Goal: Task Accomplishment & Management: Manage account settings

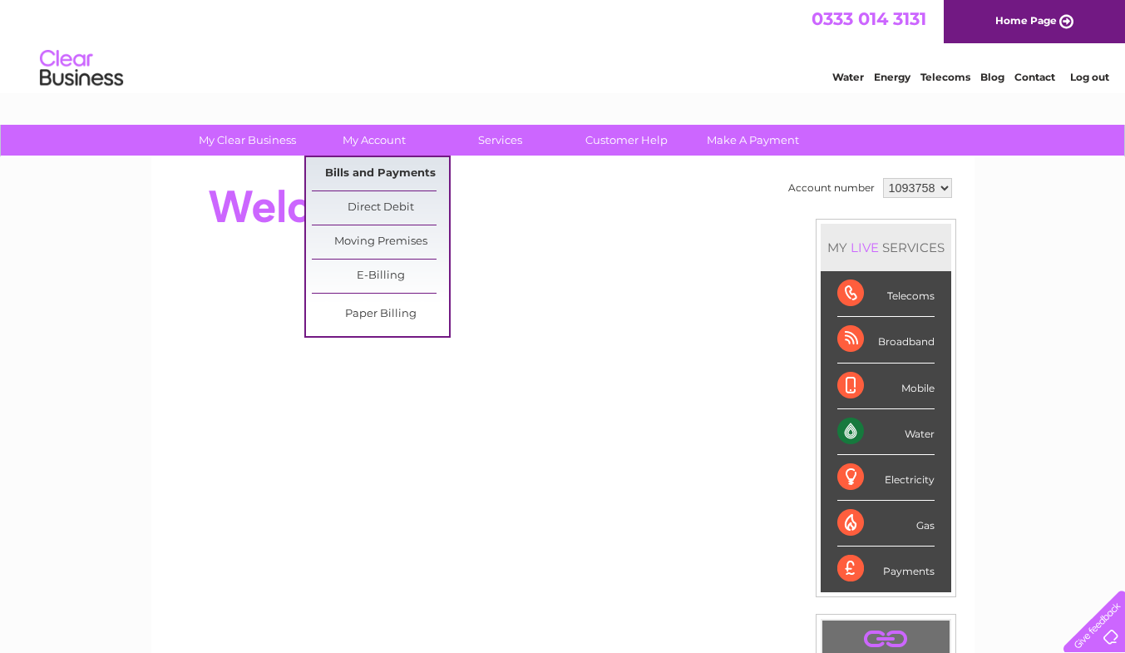
click at [369, 169] on link "Bills and Payments" at bounding box center [380, 173] width 137 height 33
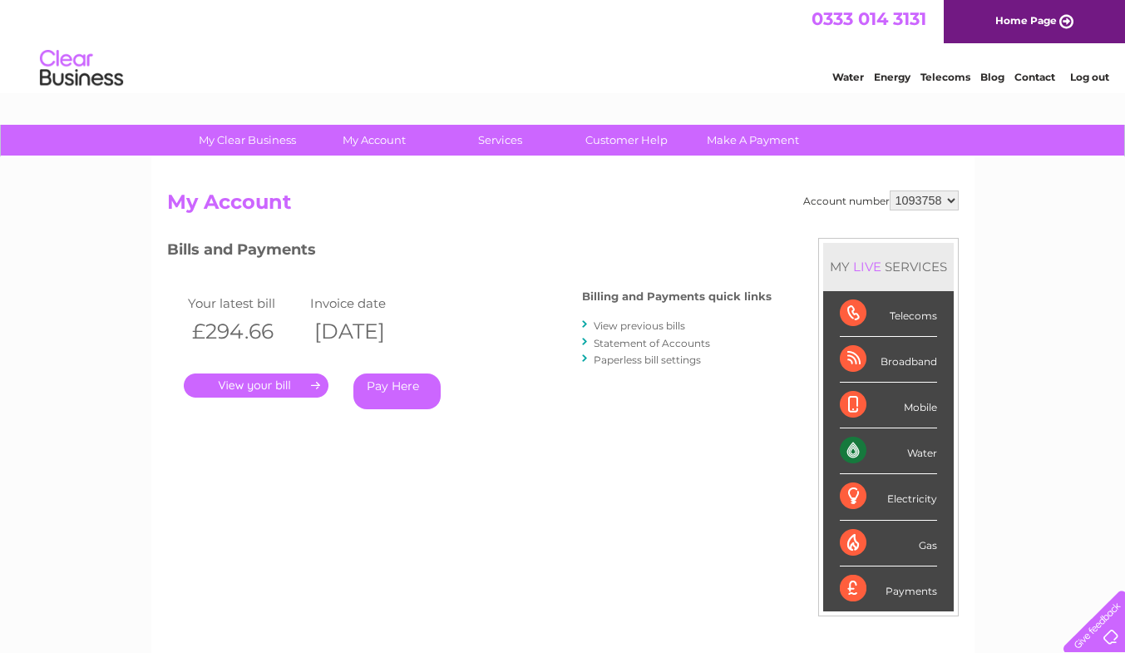
click at [273, 394] on link "." at bounding box center [256, 385] width 145 height 24
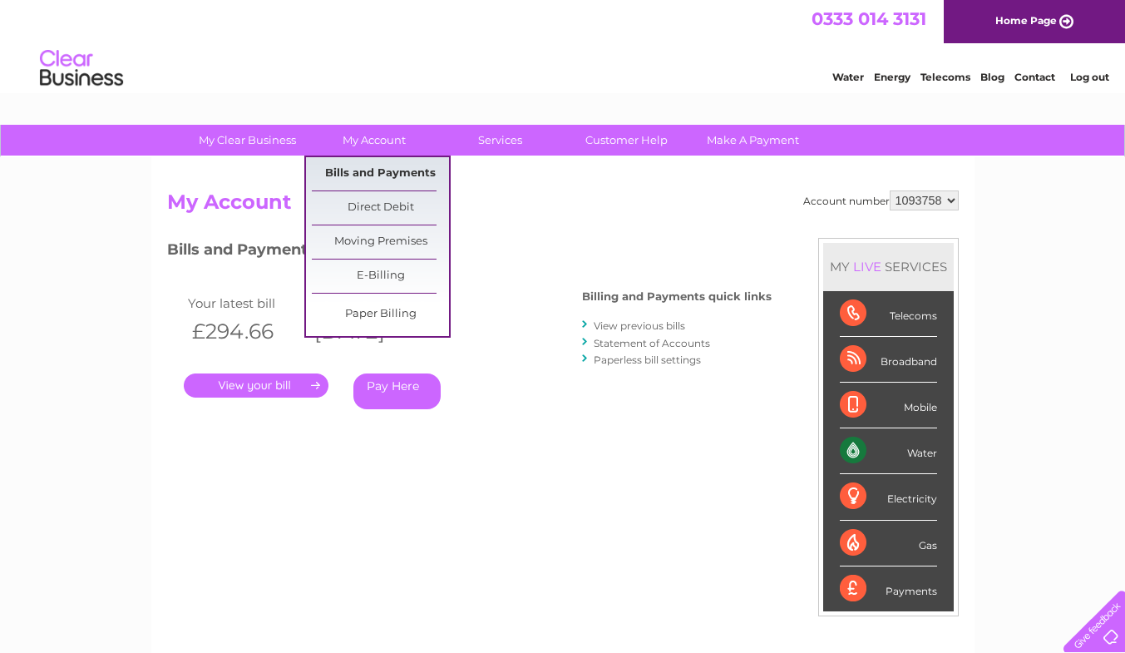
click at [379, 176] on link "Bills and Payments" at bounding box center [380, 173] width 137 height 33
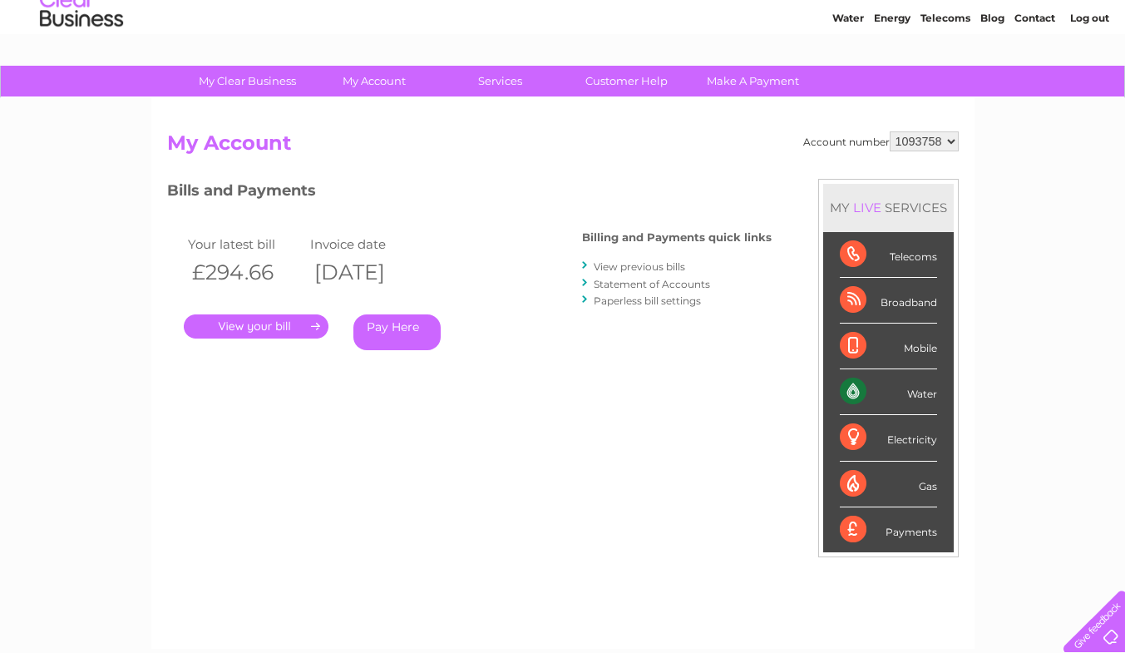
scroll to position [58, 0]
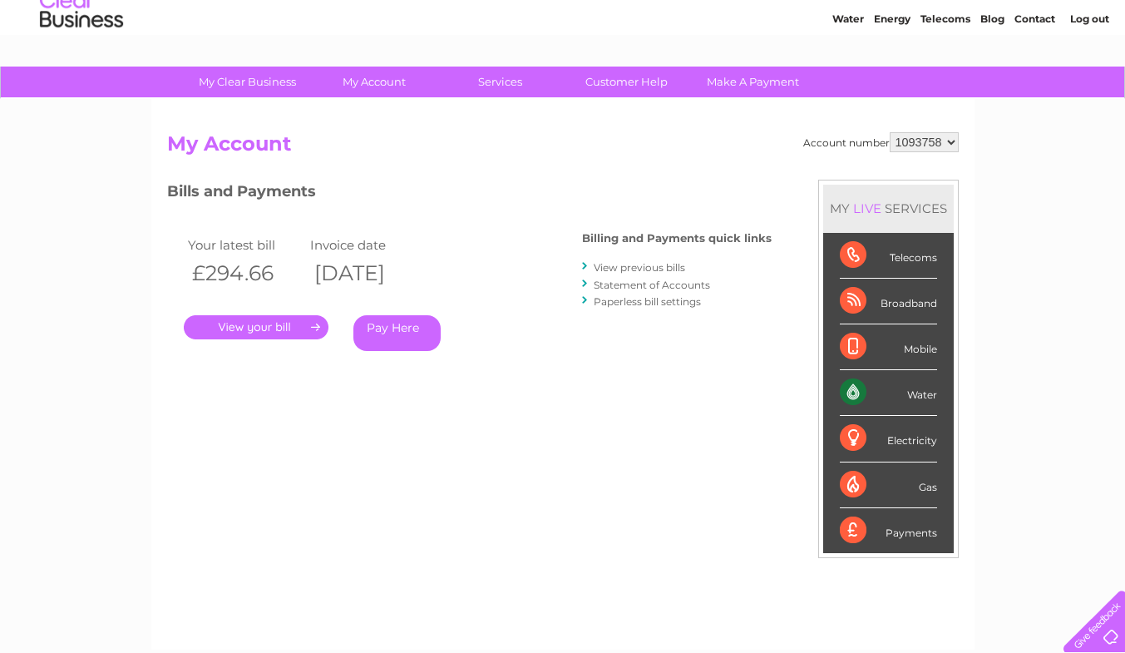
click at [617, 264] on link "View previous bills" at bounding box center [639, 267] width 91 height 12
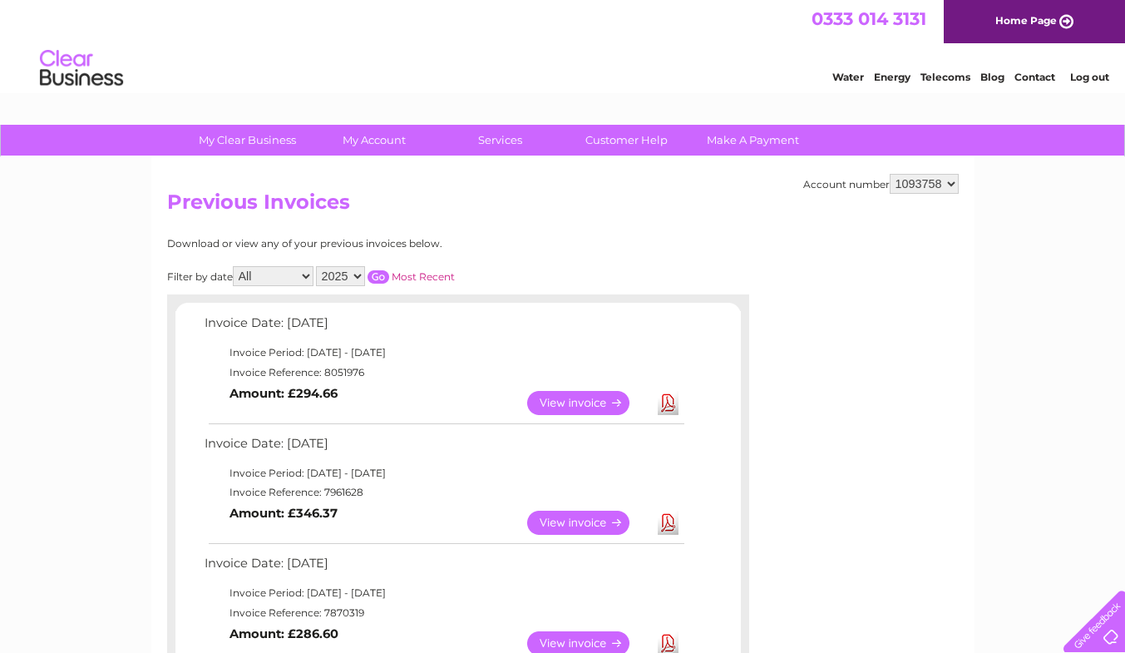
click at [594, 524] on link "View" at bounding box center [588, 522] width 122 height 24
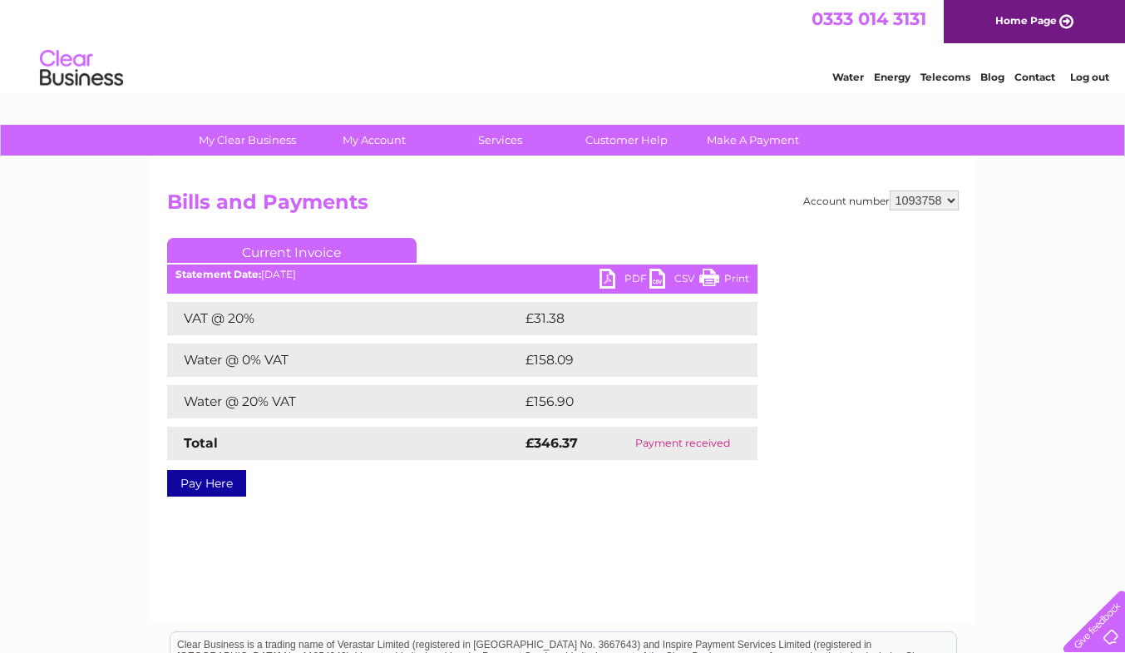
click at [625, 286] on link "PDF" at bounding box center [624, 280] width 50 height 24
click at [633, 282] on link "PDF" at bounding box center [624, 280] width 50 height 24
